Goal: Transaction & Acquisition: Purchase product/service

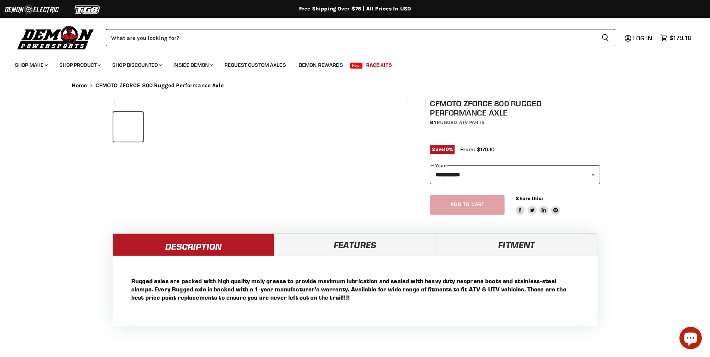
select select "******"
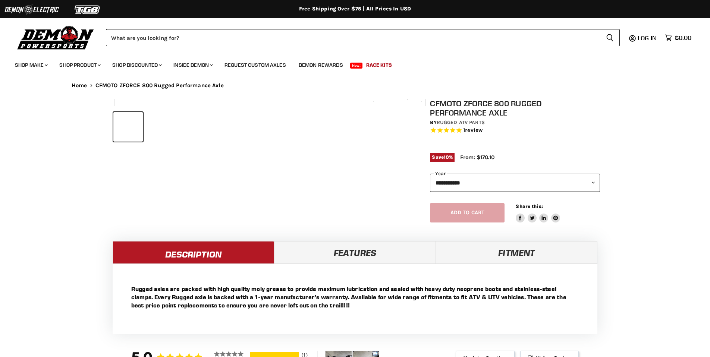
select select "******"
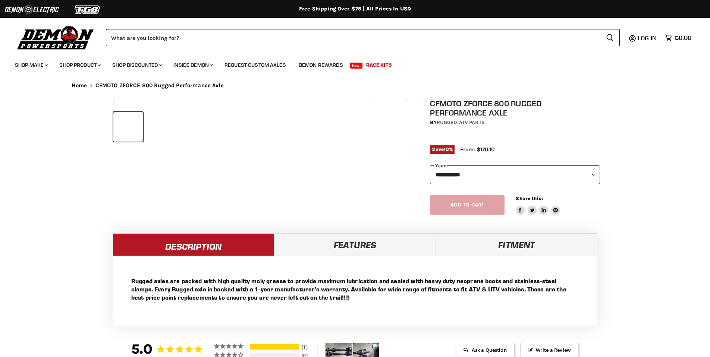
select select "******"
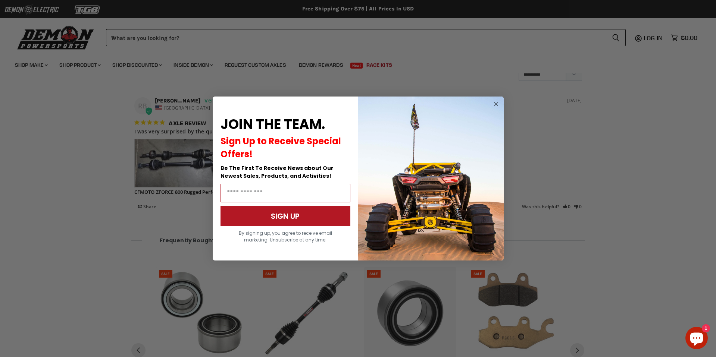
scroll to position [588, 0]
